Goal: Information Seeking & Learning: Find specific fact

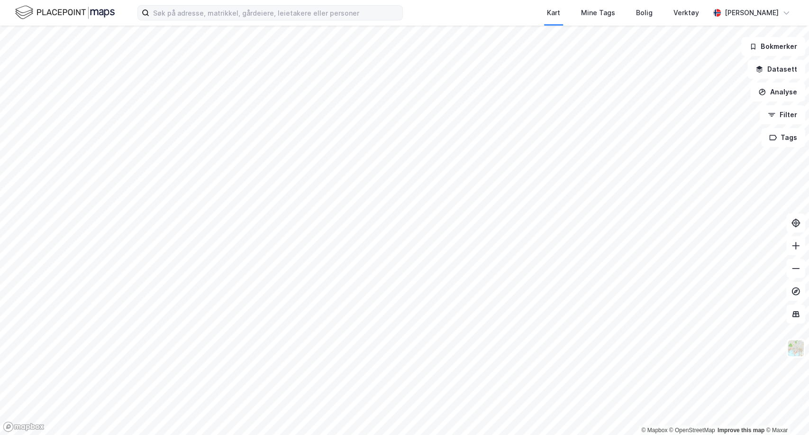
click at [263, 20] on label at bounding box center [269, 12] width 265 height 15
click at [263, 20] on input at bounding box center [275, 13] width 253 height 14
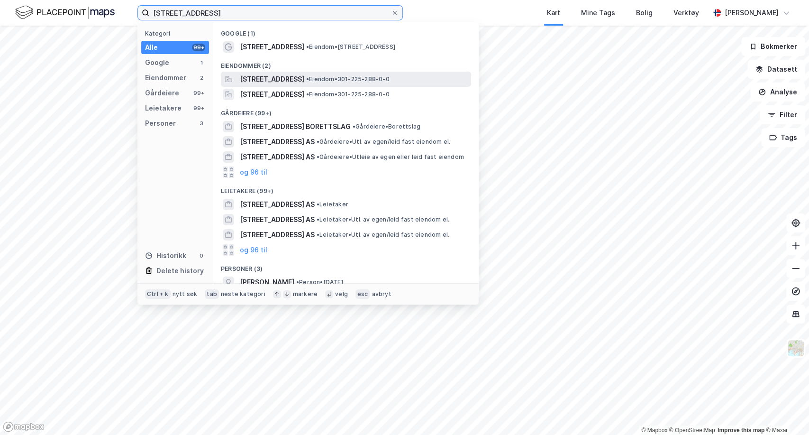
type input "[STREET_ADDRESS]"
click at [254, 84] on div "Torshovgata 1A, 0476, OSLO, OSLO • Eiendom • 301-225-288-0-0" at bounding box center [346, 79] width 250 height 15
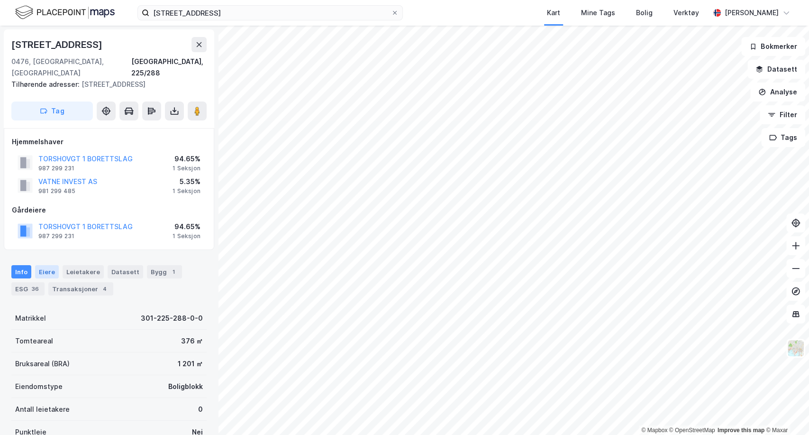
click at [45, 265] on div "Eiere" at bounding box center [47, 271] width 24 height 13
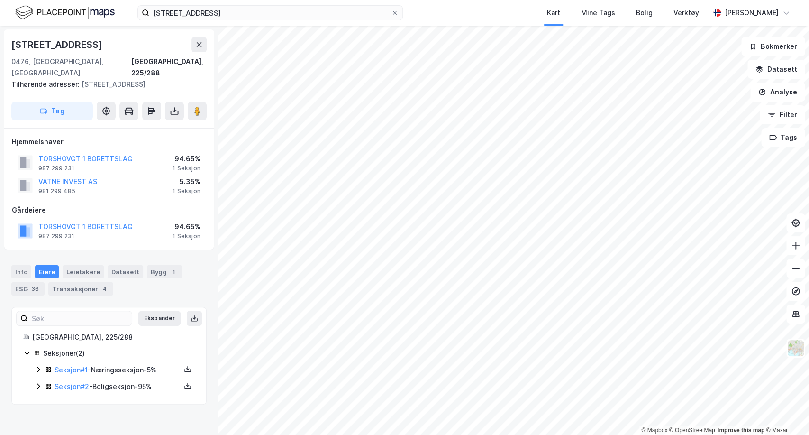
click at [41, 382] on icon at bounding box center [39, 386] width 8 height 8
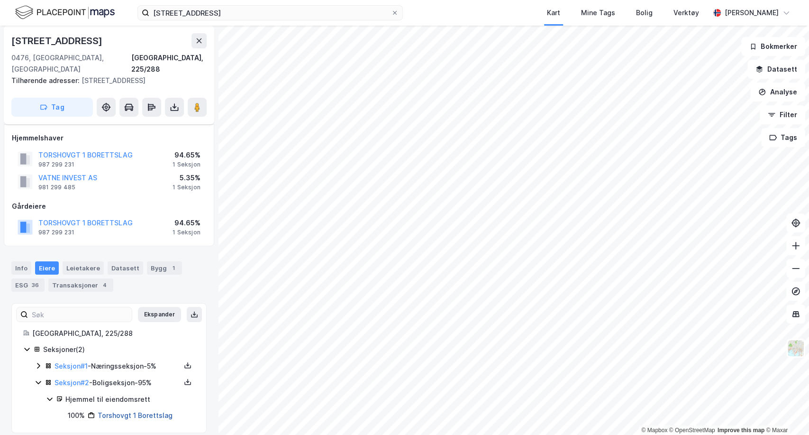
click at [126, 411] on link "Torshovgt 1 Borettslag" at bounding box center [135, 415] width 75 height 8
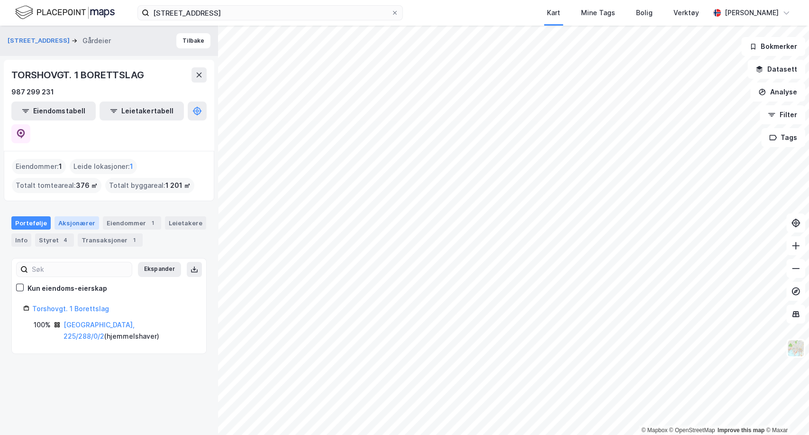
click at [72, 216] on div "Aksjonærer" at bounding box center [77, 222] width 45 height 13
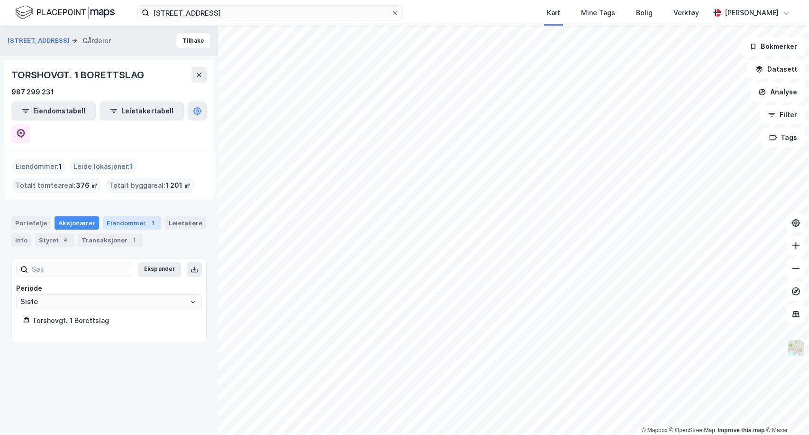
click at [120, 216] on div "Eiendommer 1" at bounding box center [132, 222] width 58 height 13
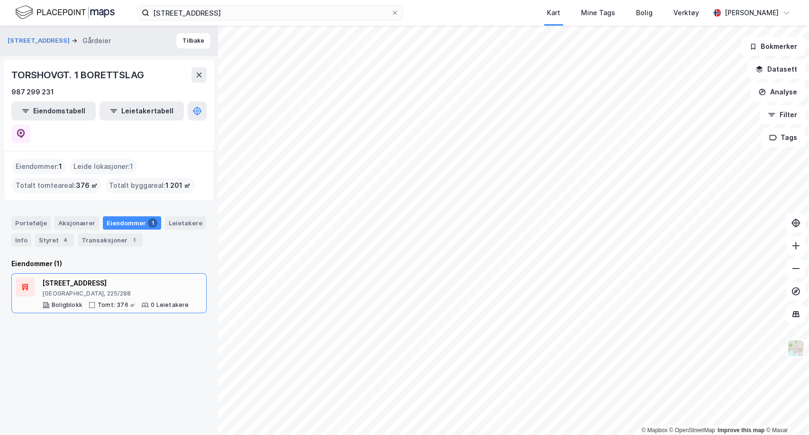
click at [61, 277] on div "Torshovgata 1A" at bounding box center [115, 282] width 147 height 11
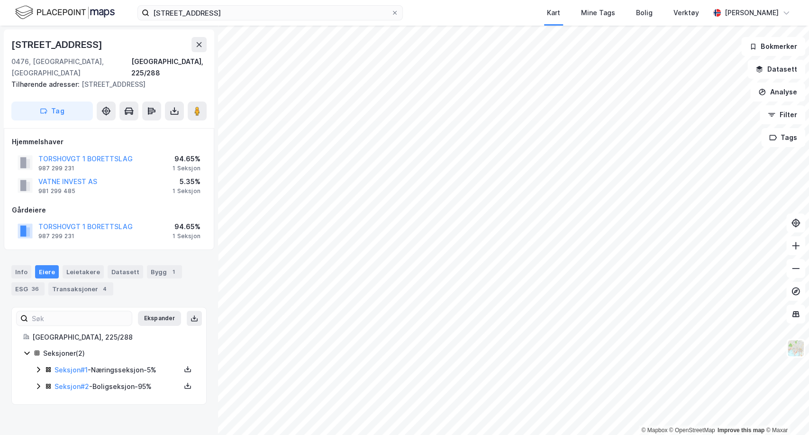
click at [38, 382] on icon at bounding box center [39, 386] width 8 height 8
